Goal: Task Accomplishment & Management: Manage account settings

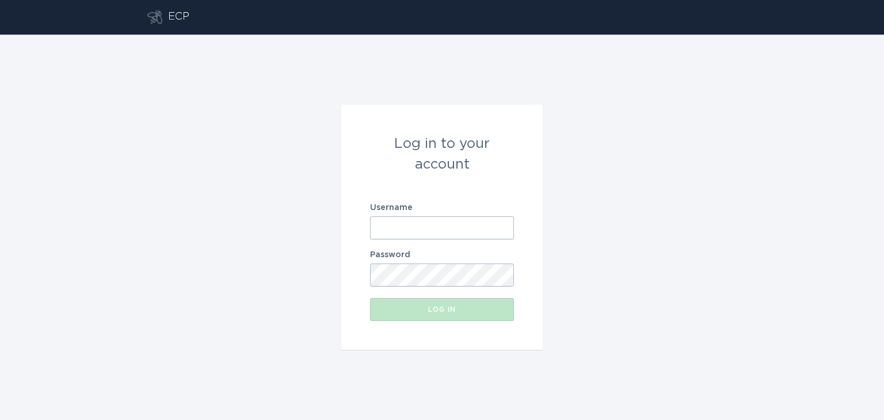
click at [433, 229] on input "Username" at bounding box center [442, 227] width 144 height 23
type input "[EMAIL_ADDRESS][DOMAIN_NAME]"
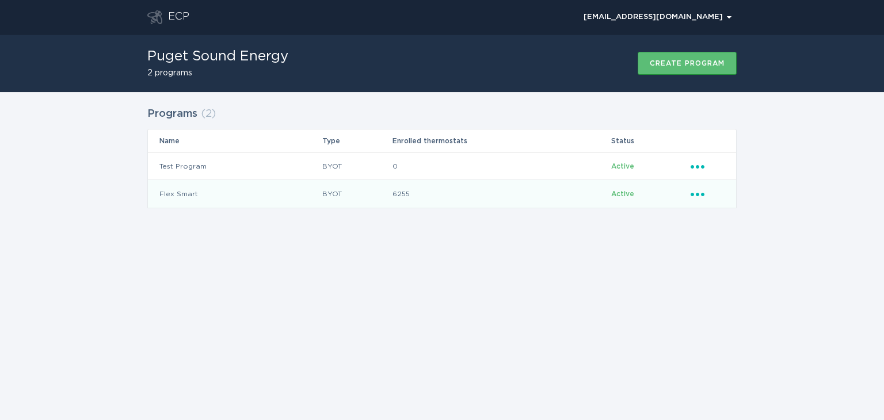
click at [703, 195] on icon "Popover menu" at bounding box center [698, 194] width 14 height 3
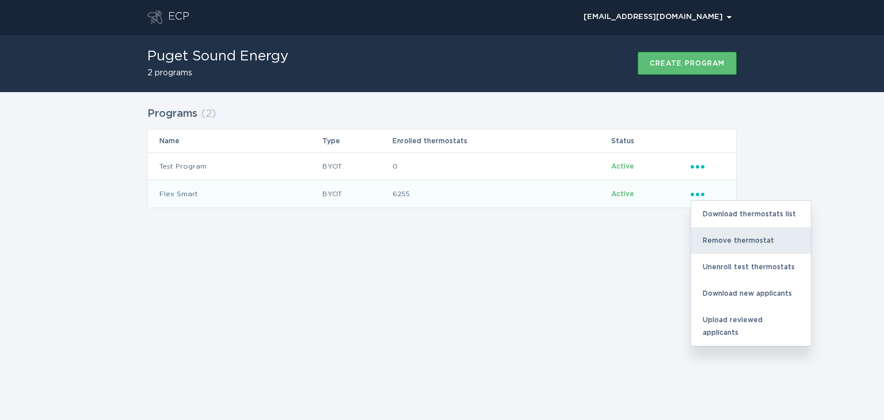
click at [719, 238] on div "Remove thermostat" at bounding box center [751, 240] width 120 height 26
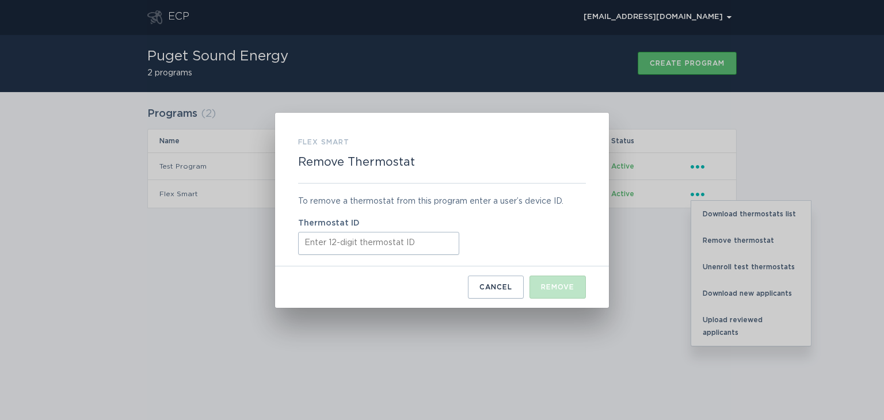
click at [382, 243] on input "Thermostat ID" at bounding box center [378, 243] width 161 height 23
paste input "413764584707"
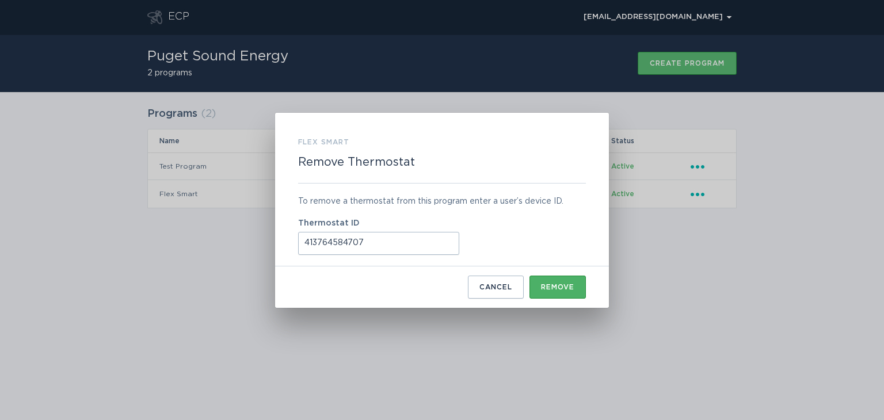
type input "413764584707"
click at [555, 291] on button "Remove" at bounding box center [557, 287] width 56 height 23
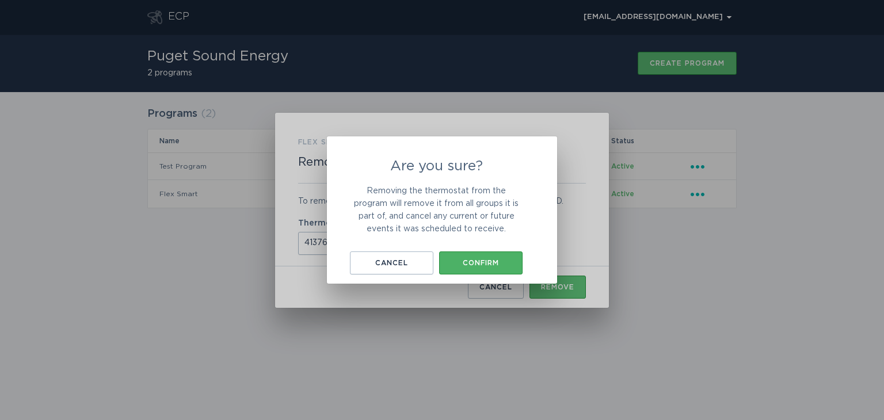
click at [485, 256] on button "Confirm" at bounding box center [480, 263] width 83 height 23
